Goal: Task Accomplishment & Management: Use online tool/utility

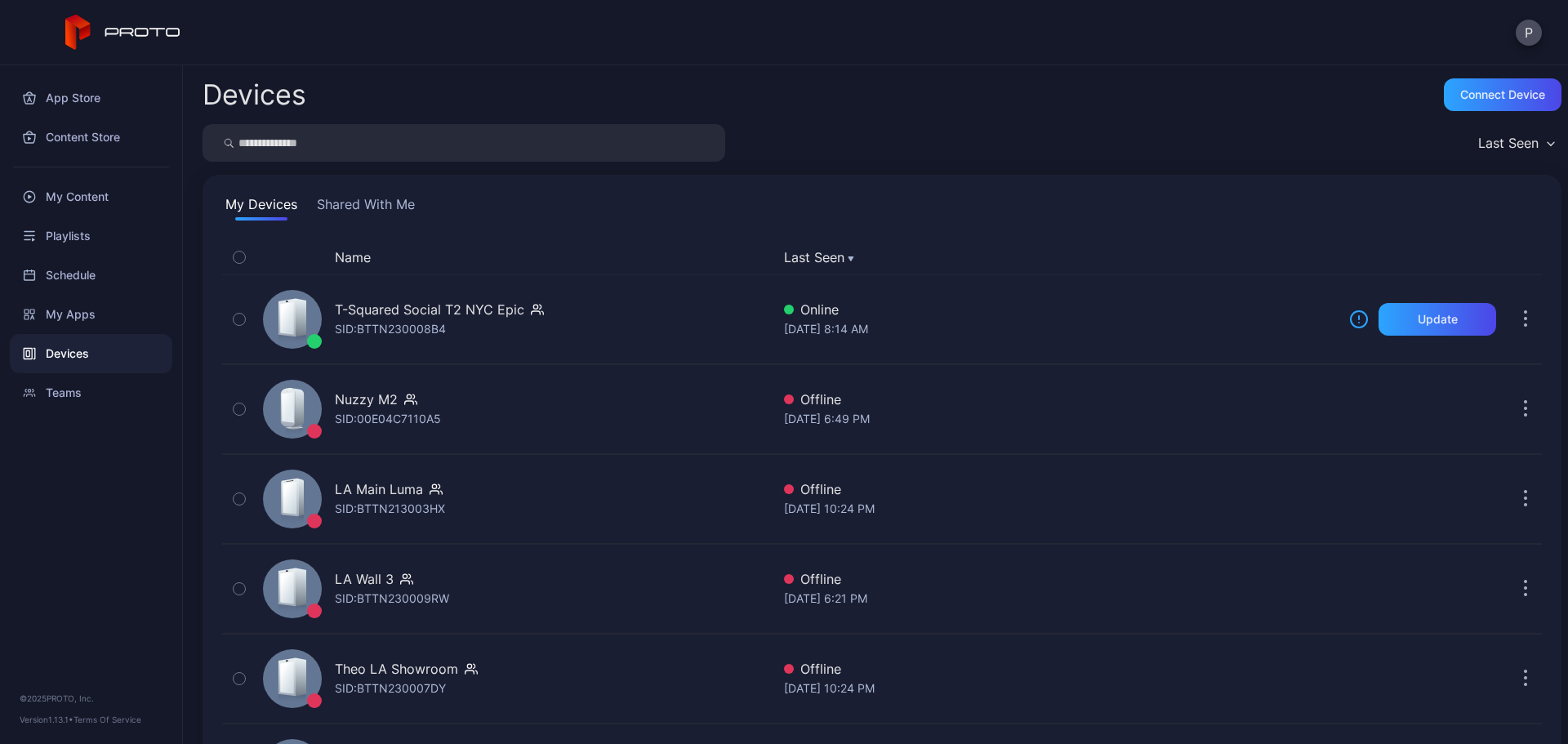
click at [422, 148] on input "search" at bounding box center [464, 143] width 522 height 38
type input "*******"
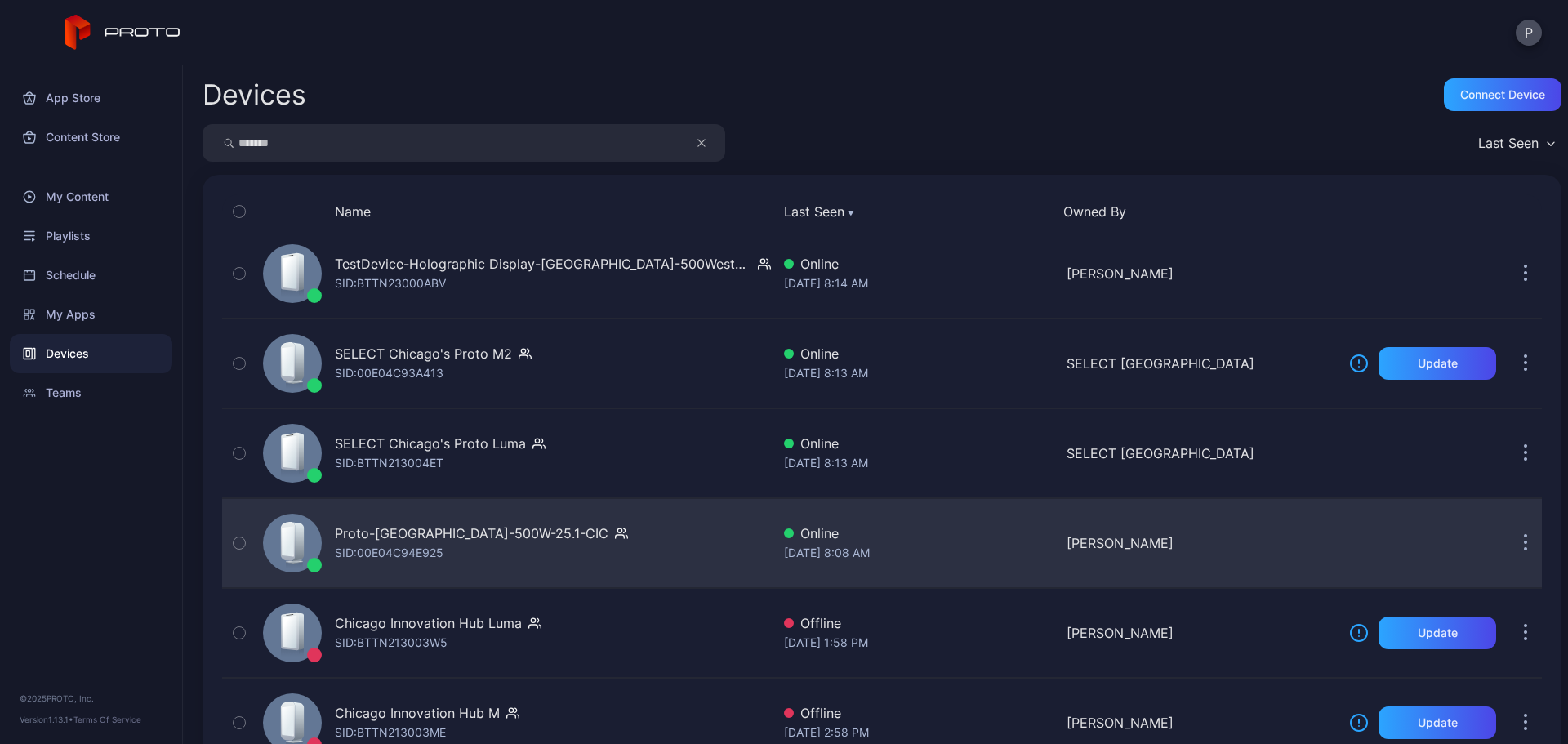
click at [609, 531] on div "Proto-[GEOGRAPHIC_DATA]-500W-25.1-CIC SID: 00E04C94E925" at bounding box center [513, 543] width 514 height 82
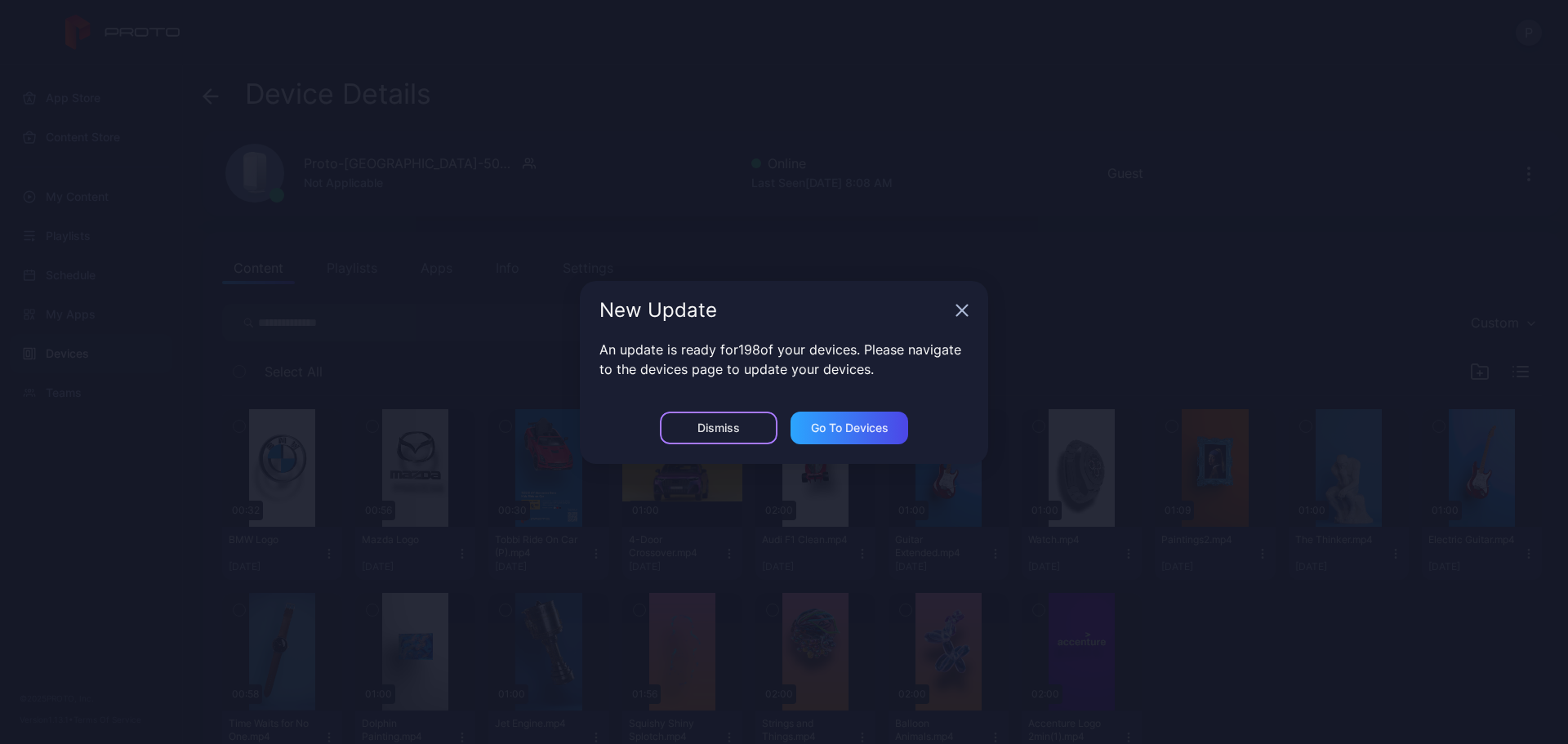
click at [723, 418] on div "Dismiss" at bounding box center [719, 428] width 118 height 32
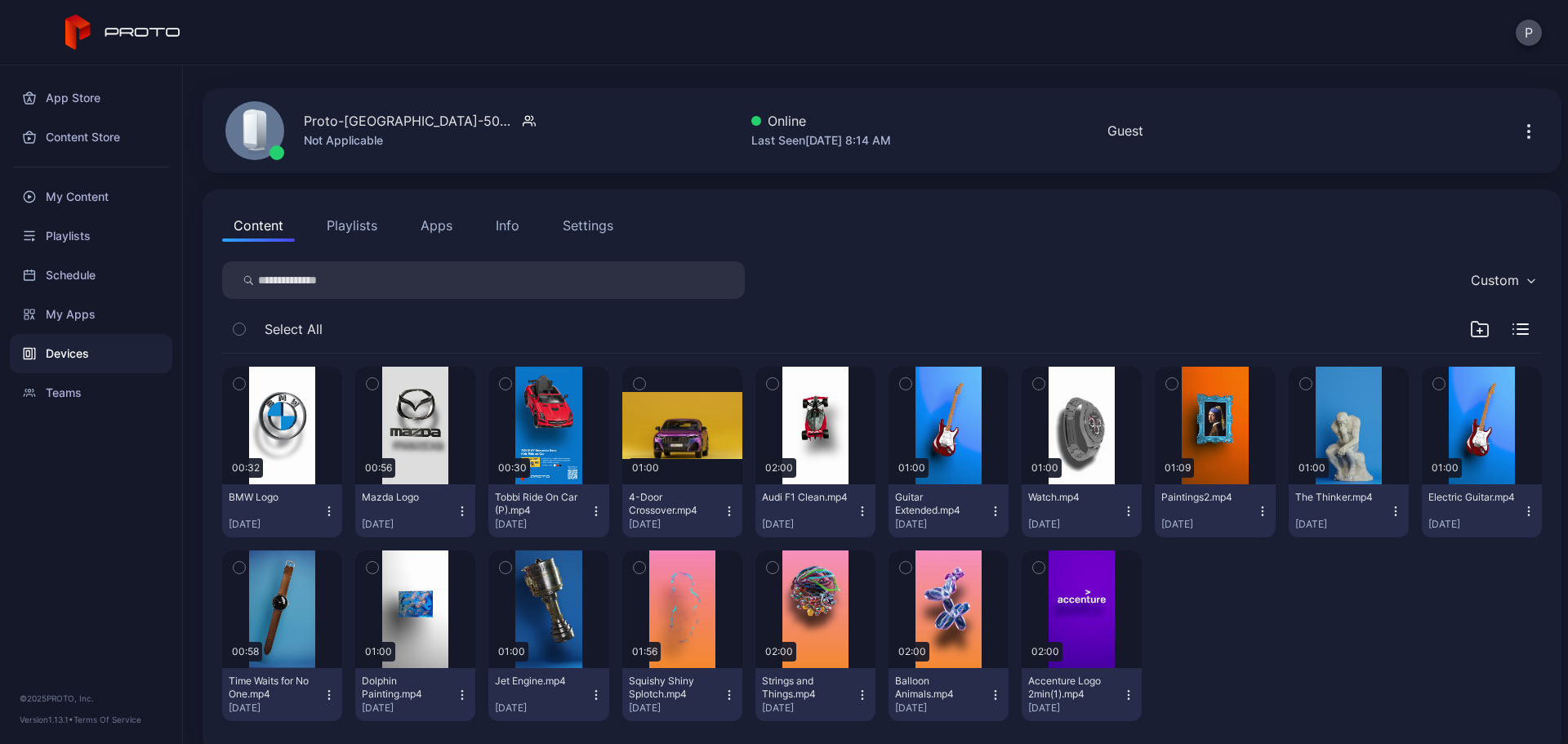
scroll to position [66, 0]
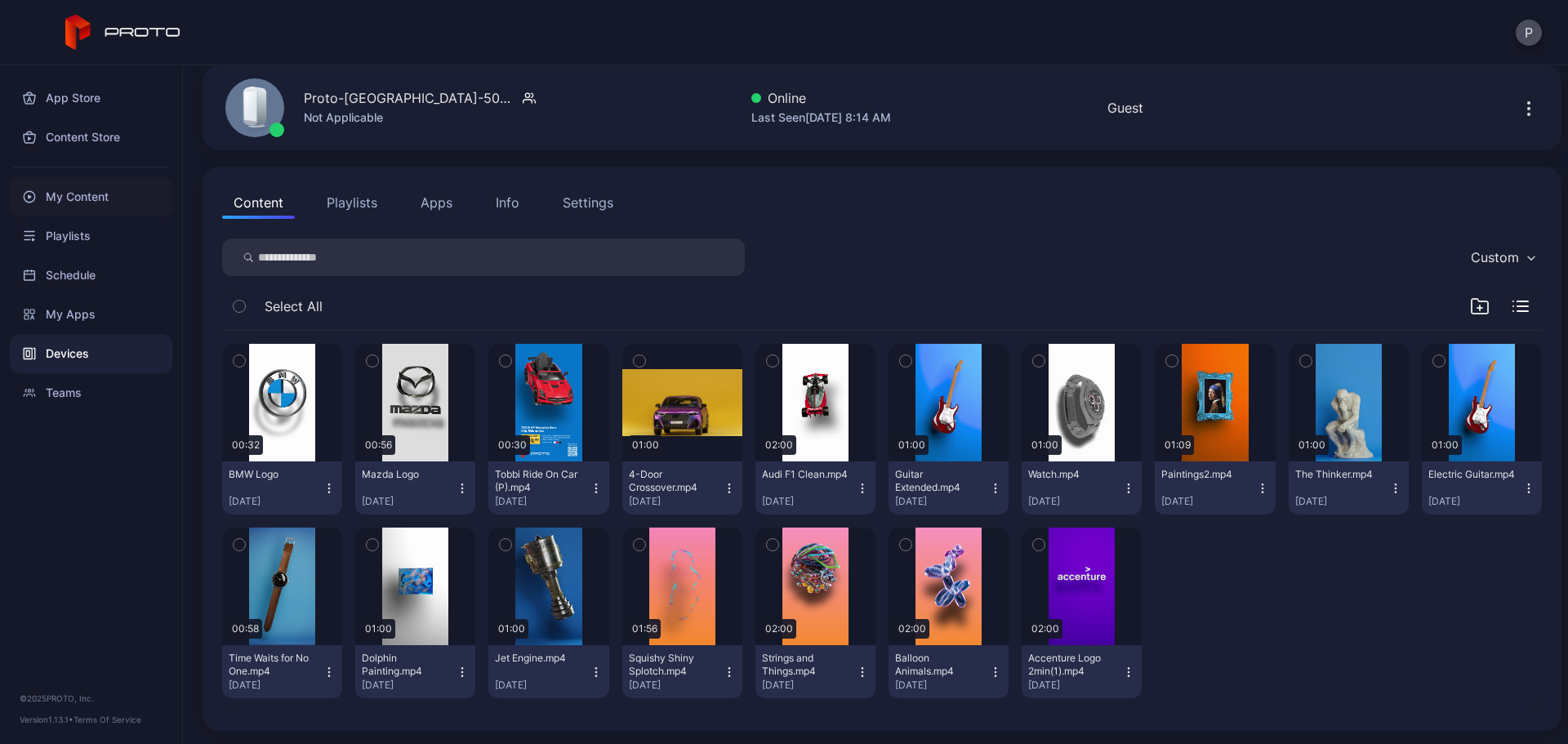
click at [118, 184] on div "My Content" at bounding box center [91, 197] width 162 height 40
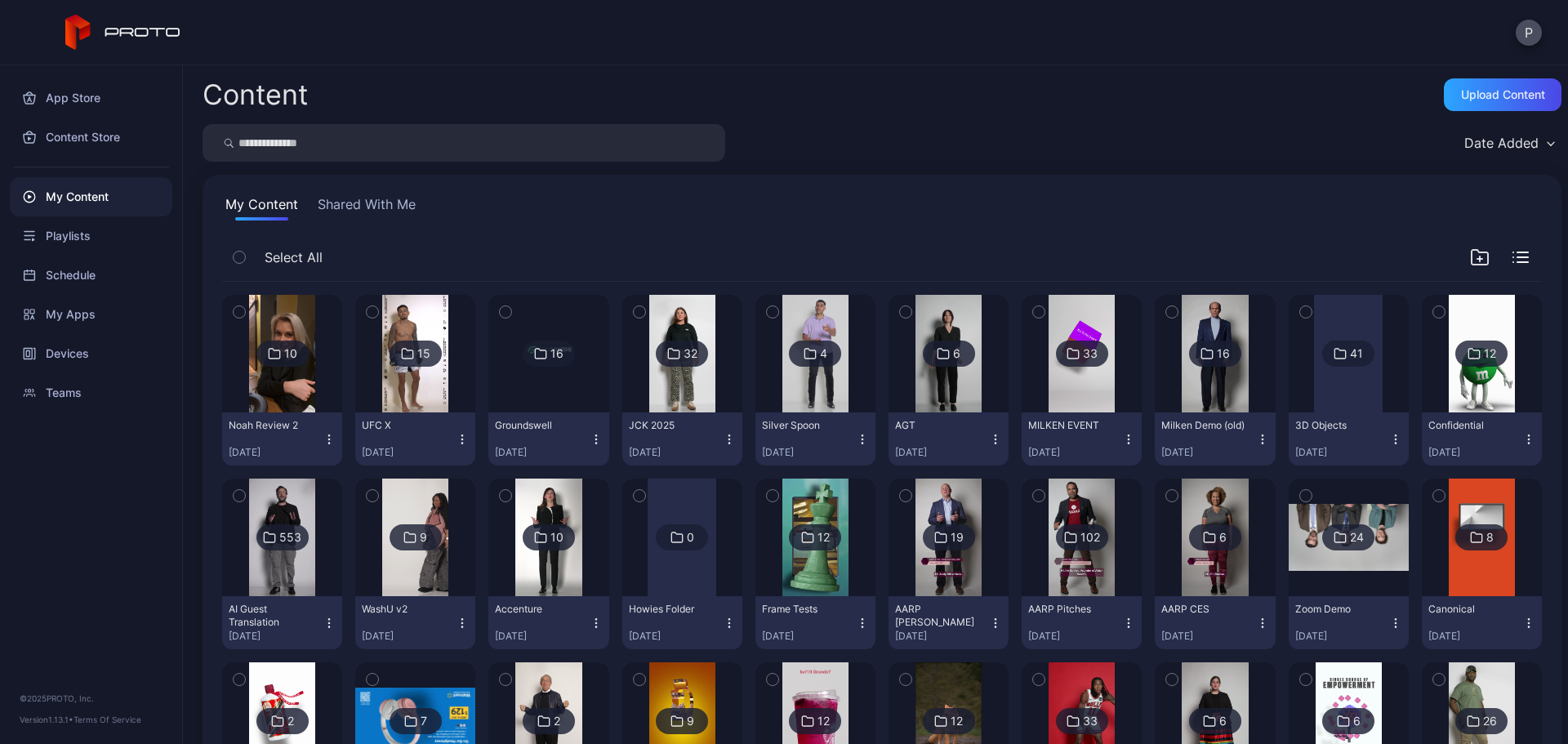
click at [642, 139] on input "search" at bounding box center [464, 143] width 522 height 38
type input "***"
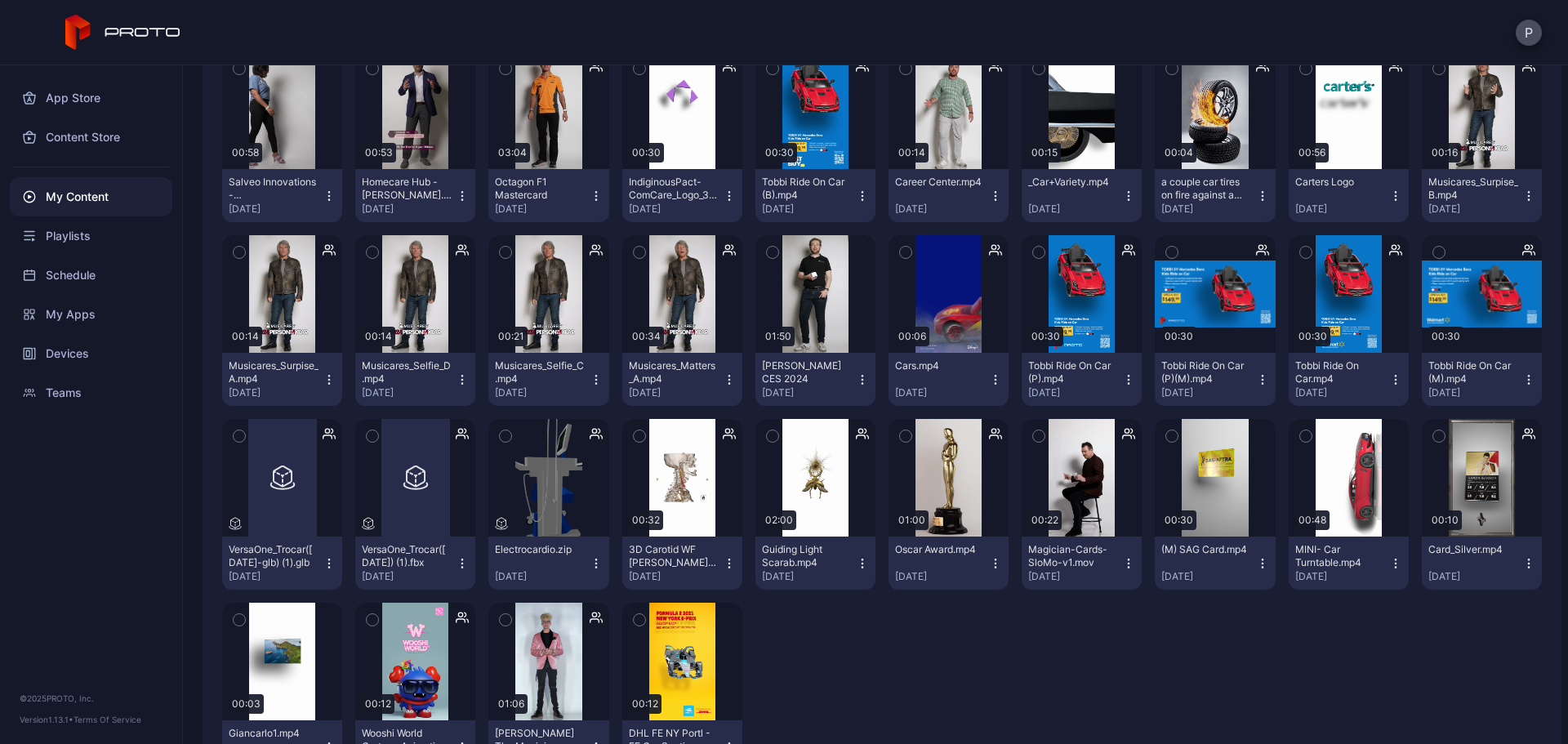
scroll to position [457, 0]
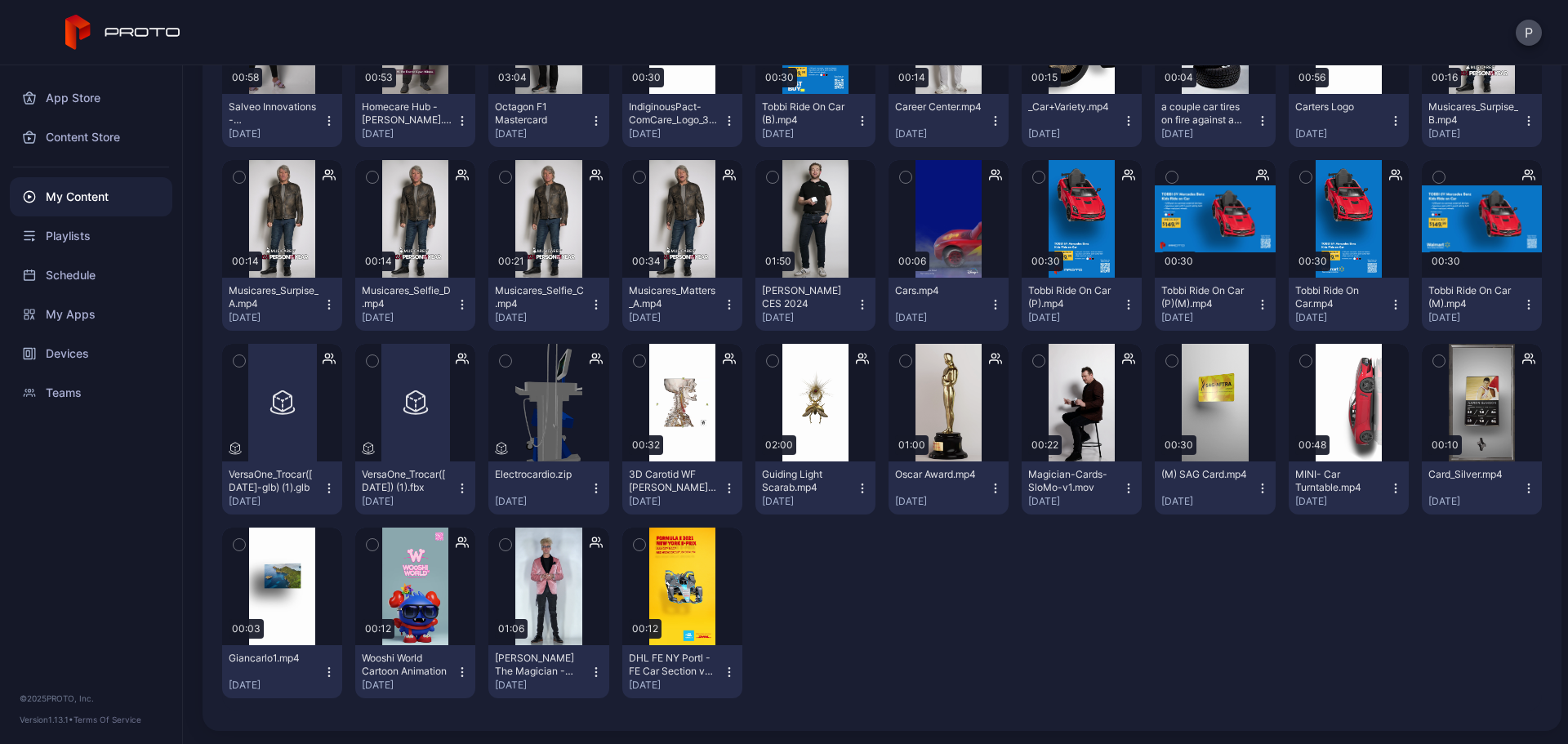
click at [722, 666] on icon "button" at bounding box center [729, 672] width 14 height 14
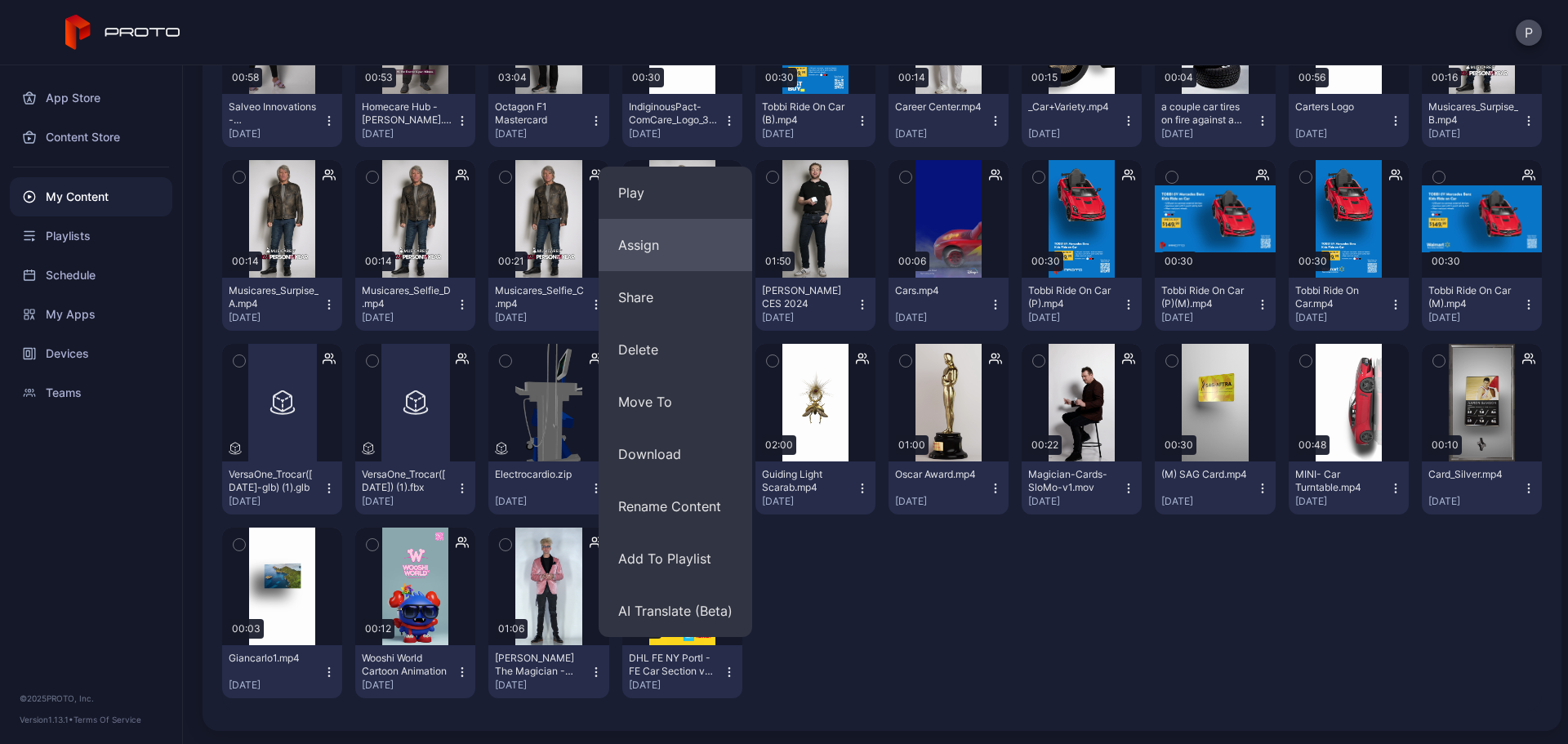
click at [667, 255] on button "Assign" at bounding box center [675, 245] width 153 height 52
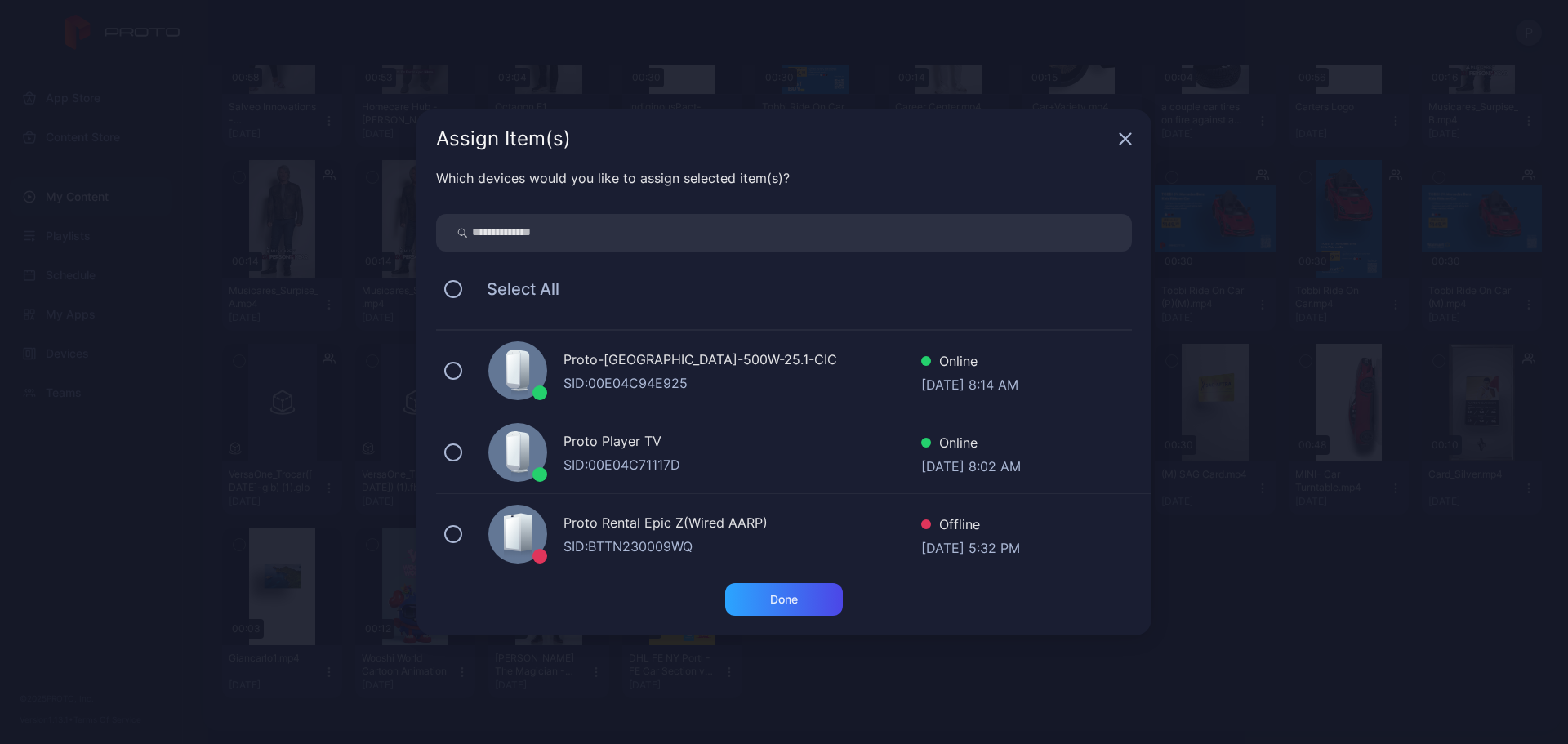
drag, startPoint x: 711, startPoint y: 214, endPoint x: 720, endPoint y: 219, distance: 10.3
click at [712, 214] on input "search" at bounding box center [784, 233] width 696 height 38
type input "***"
click at [1131, 135] on div "Assign Item(s)" at bounding box center [784, 139] width 735 height 59
click at [1128, 135] on icon "button" at bounding box center [1126, 139] width 11 height 11
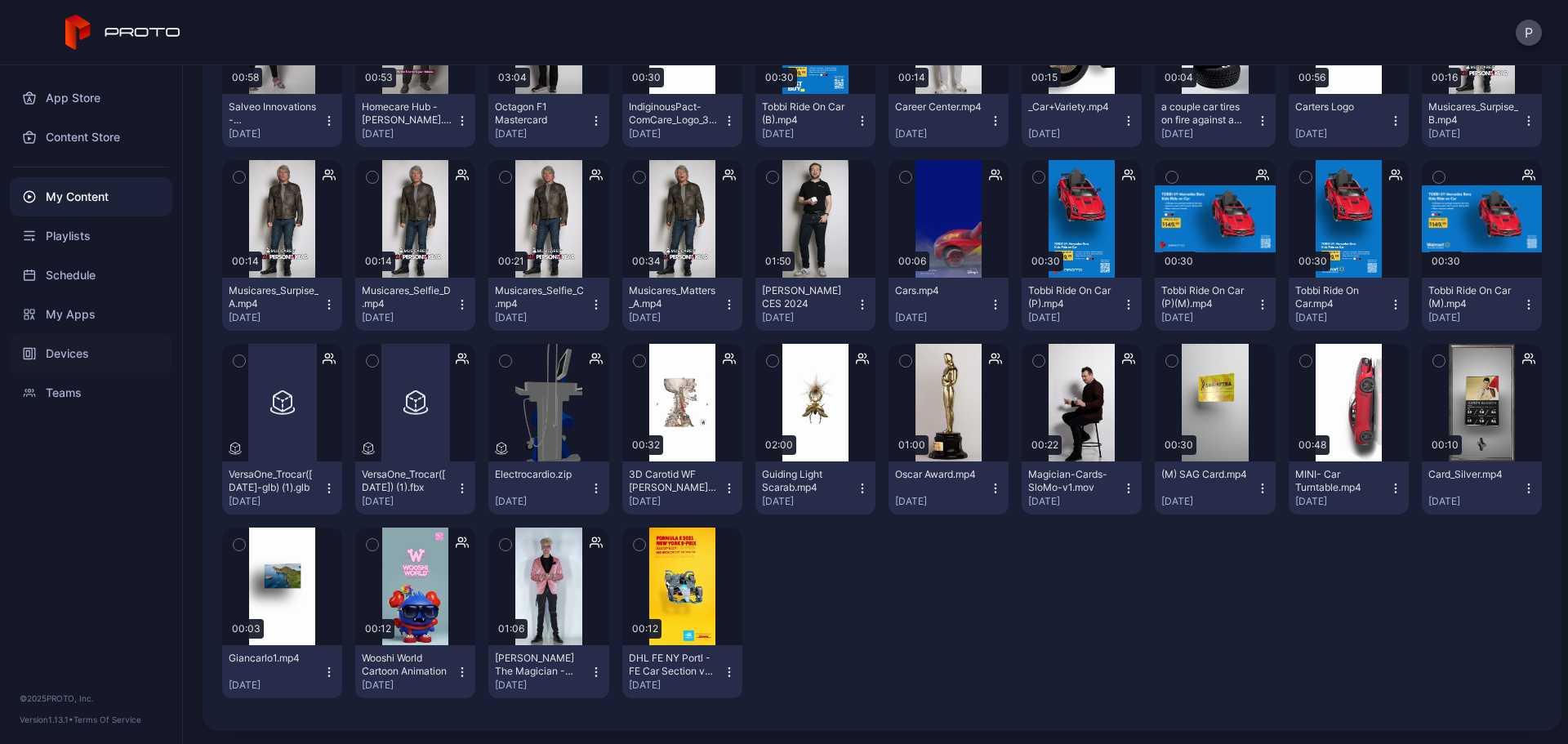
click at [93, 341] on div "Devices" at bounding box center [91, 354] width 162 height 40
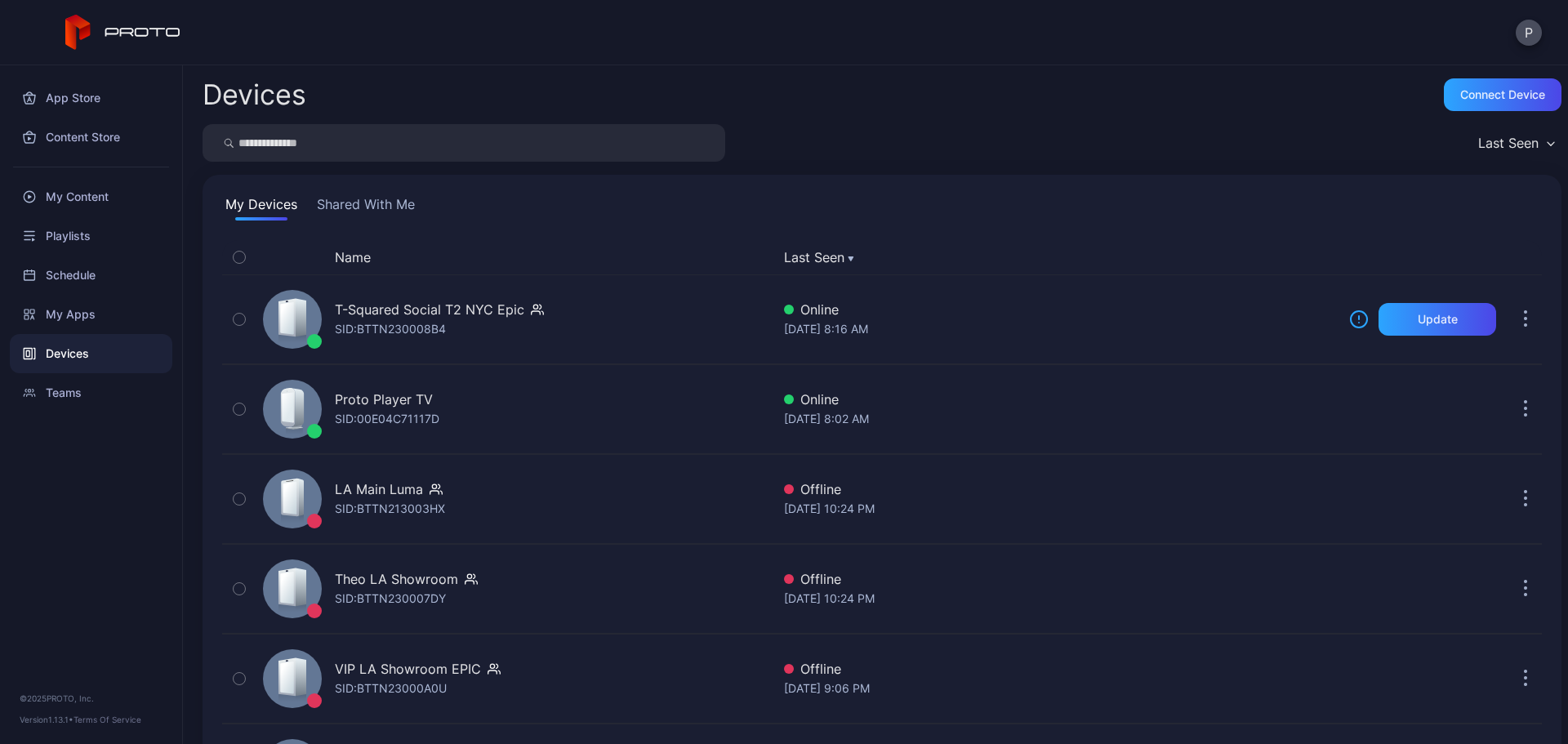
click at [492, 141] on input "search" at bounding box center [464, 143] width 522 height 38
type input "*******"
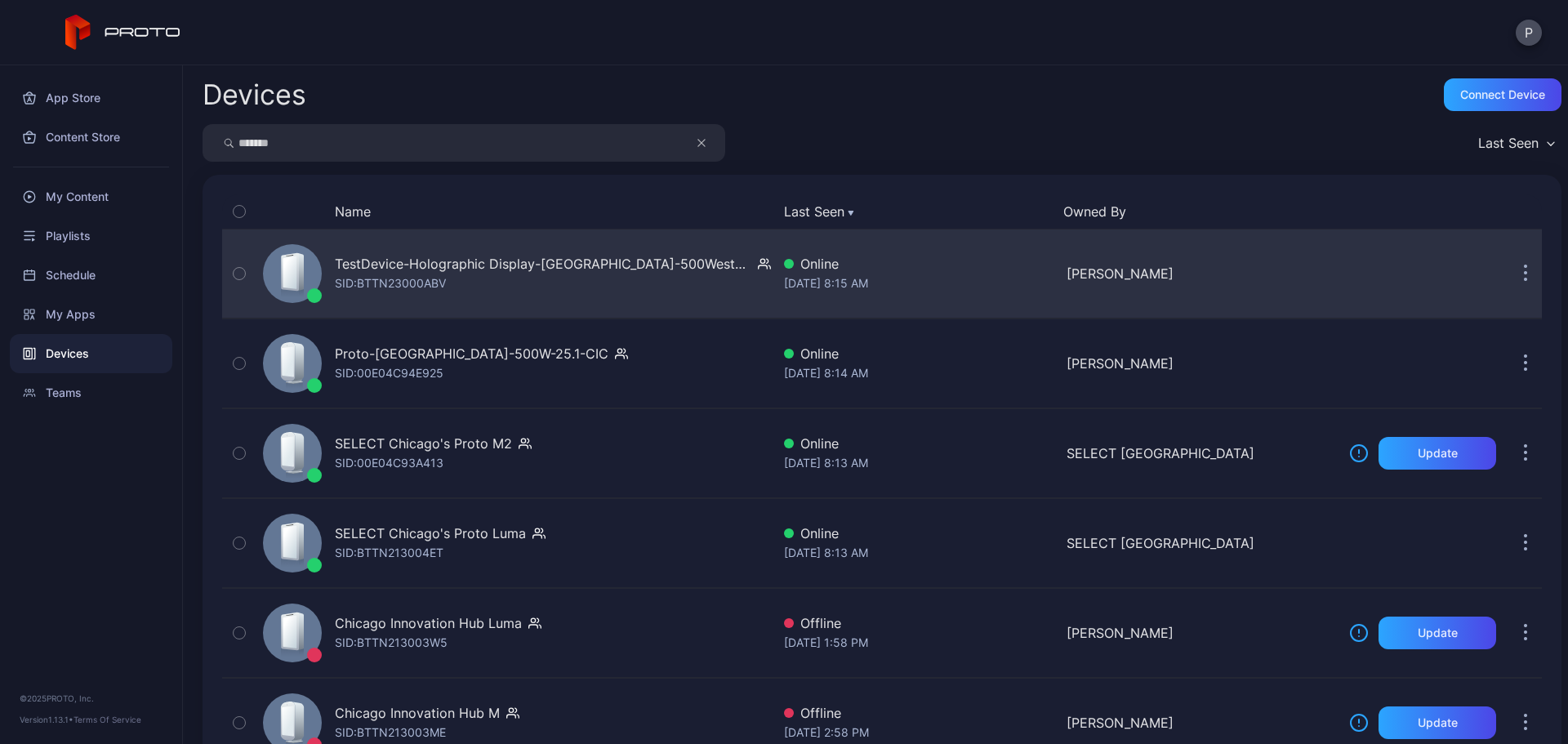
click at [639, 293] on div "TestDevice-Holographic Display-[GEOGRAPHIC_DATA]-500West-Showcase SID: BTTN2300…" at bounding box center [553, 274] width 436 height 40
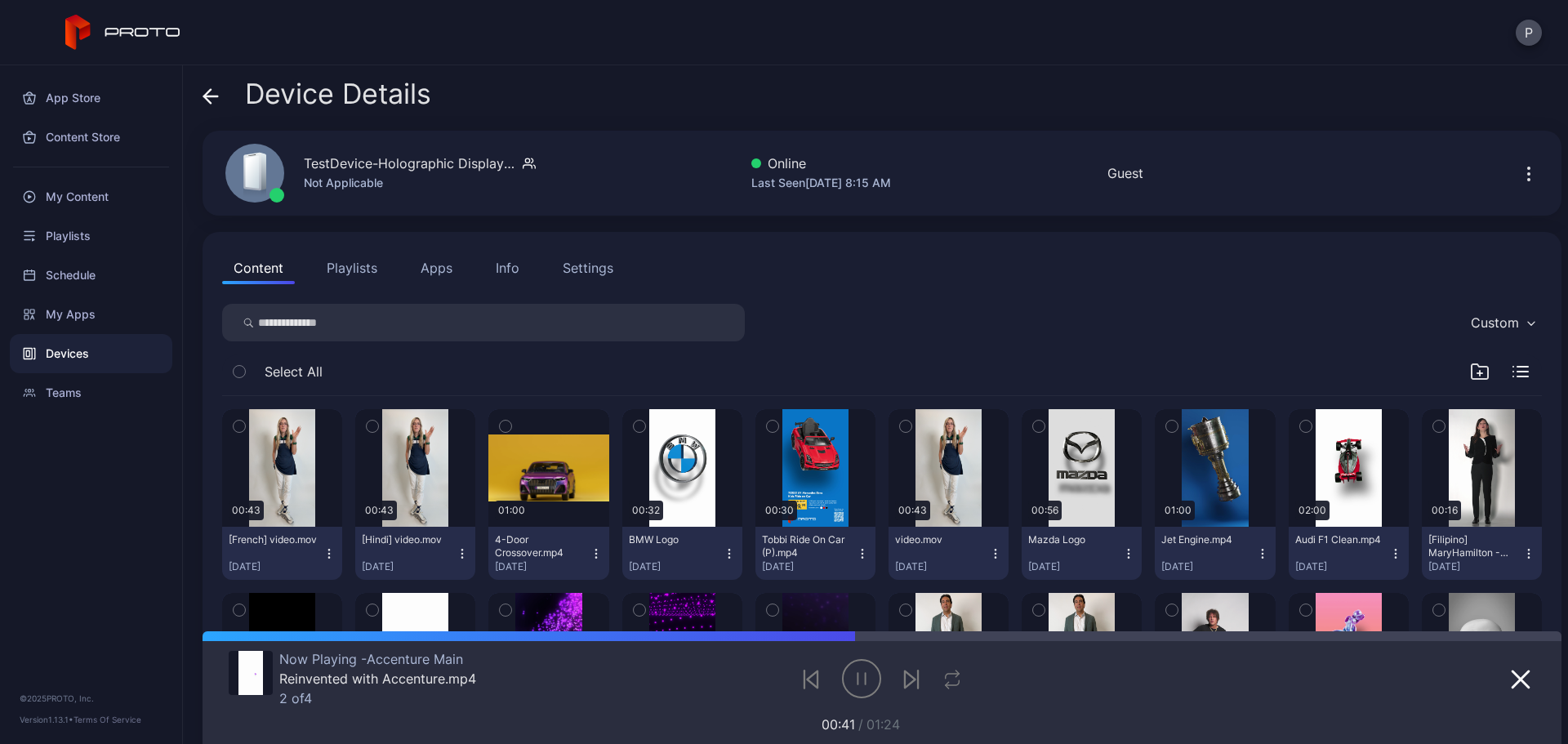
click at [227, 84] on div "Device Details" at bounding box center [317, 98] width 229 height 40
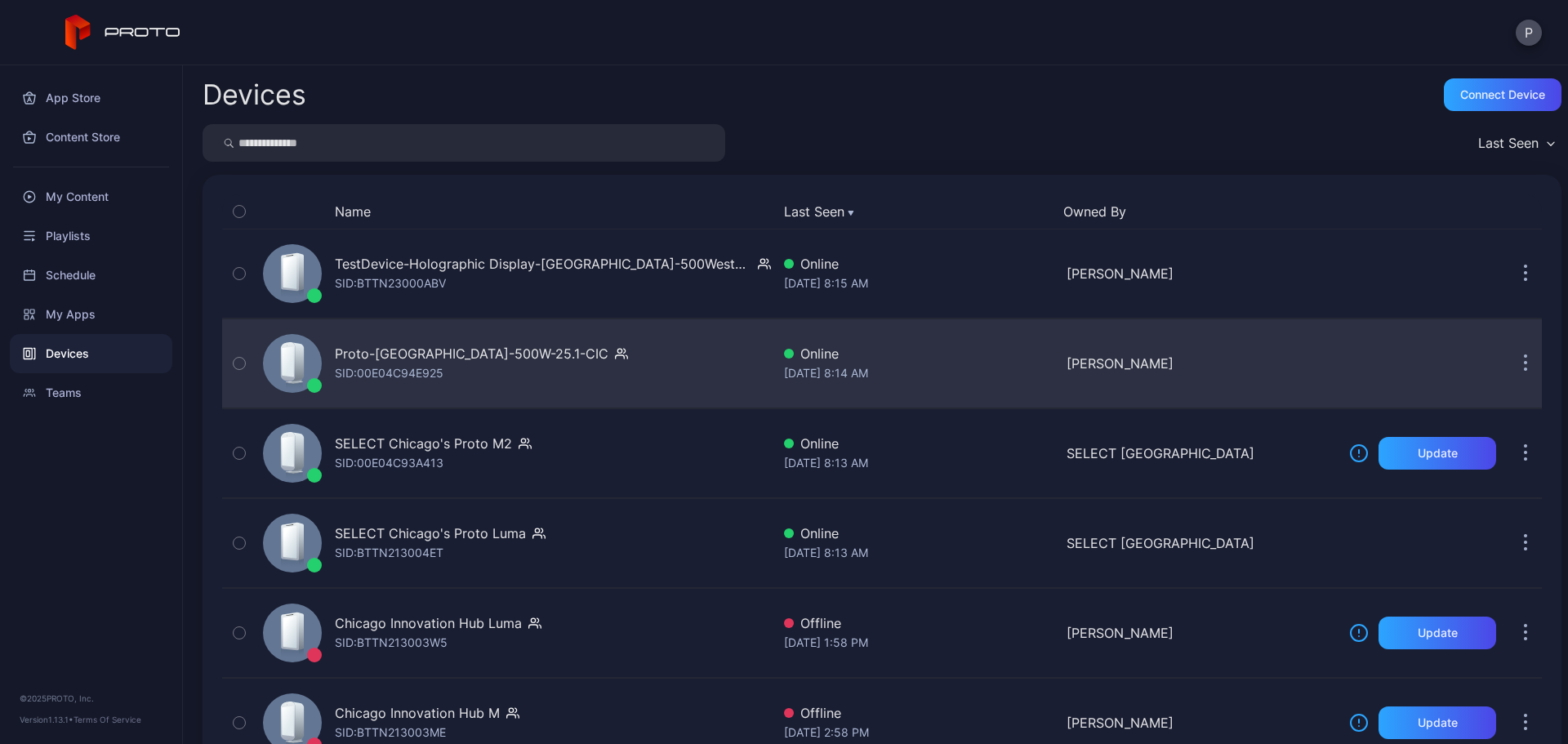
click at [643, 366] on div "Proto-[GEOGRAPHIC_DATA]-500W-25.1-CIC SID: 00E04C94E925" at bounding box center [513, 363] width 514 height 82
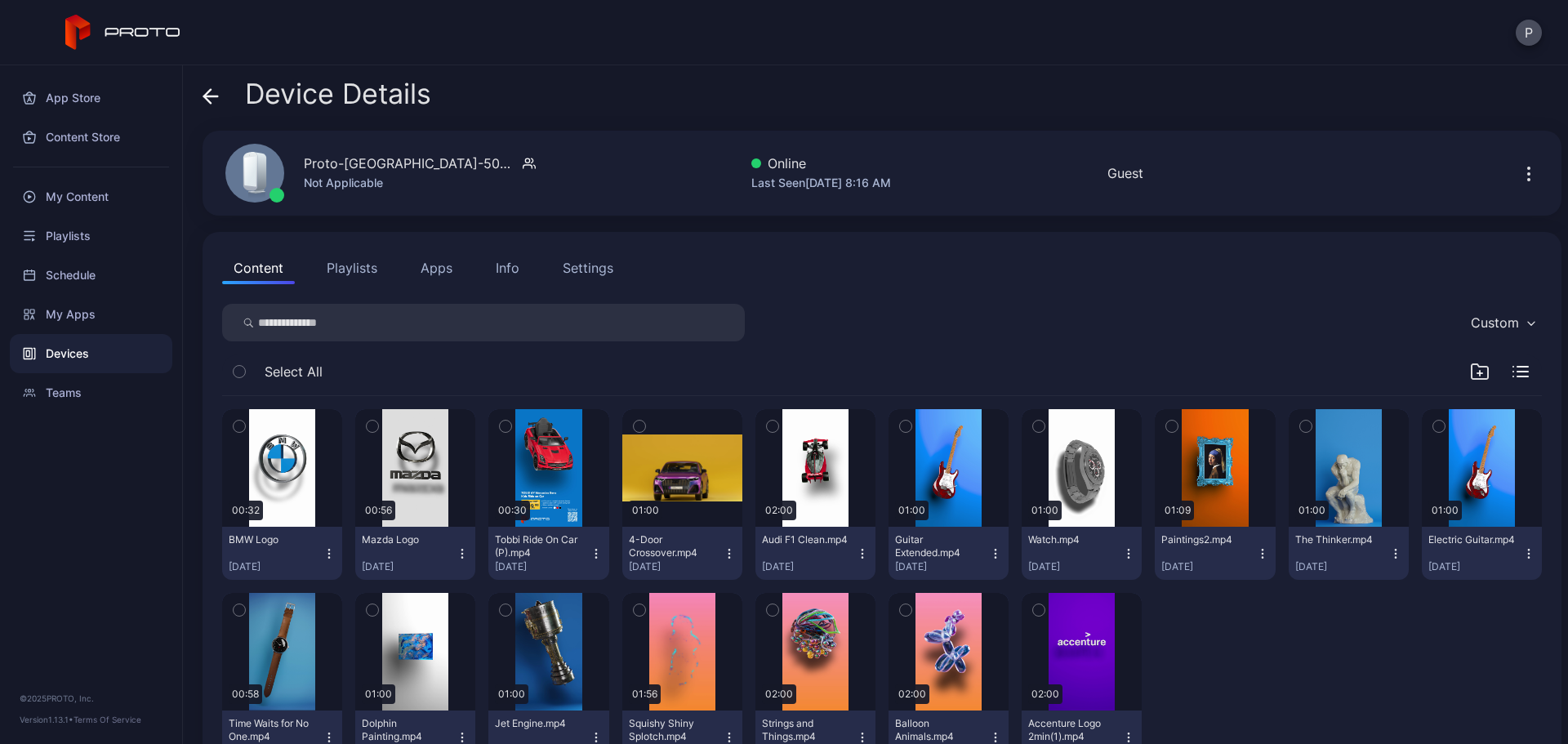
click at [124, 171] on div at bounding box center [91, 167] width 182 height 21
click at [124, 177] on div at bounding box center [91, 167] width 182 height 21
click at [127, 181] on div "My Content" at bounding box center [91, 197] width 162 height 40
